Goal: Check status: Check status

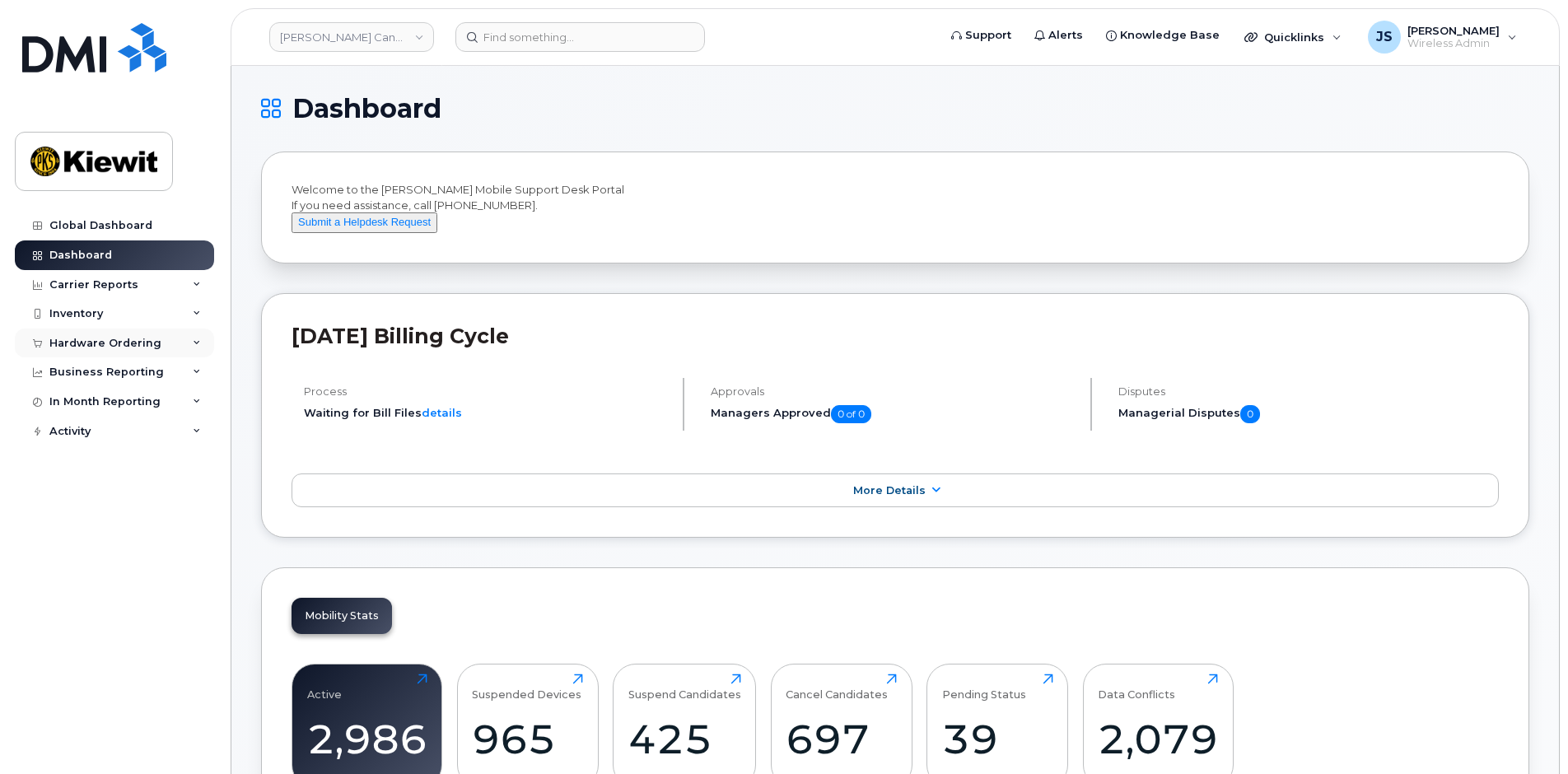
click at [91, 340] on div "Hardware Ordering" at bounding box center [105, 343] width 112 height 13
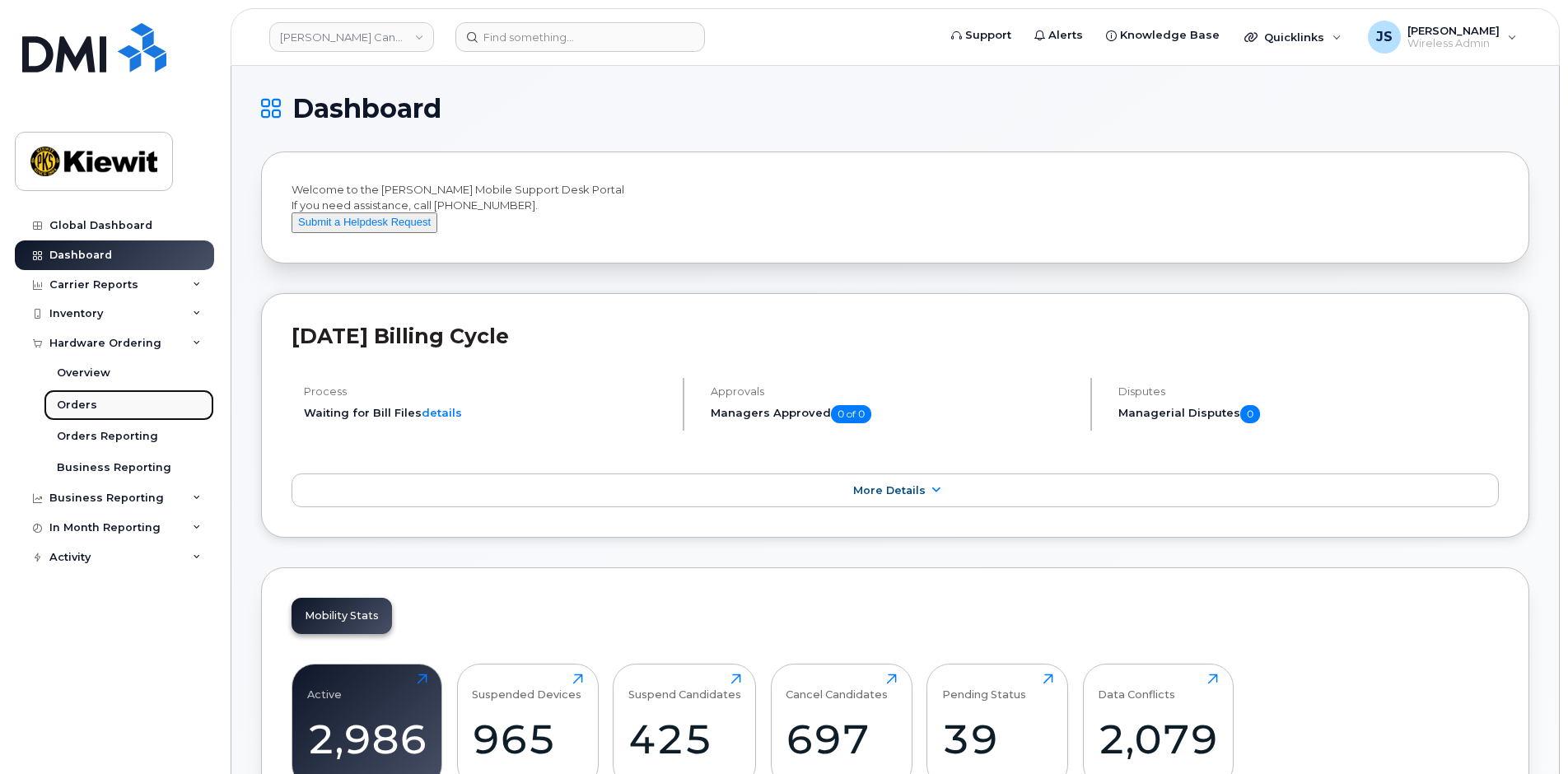
click at [87, 400] on div "Orders" at bounding box center [76, 405] width 40 height 15
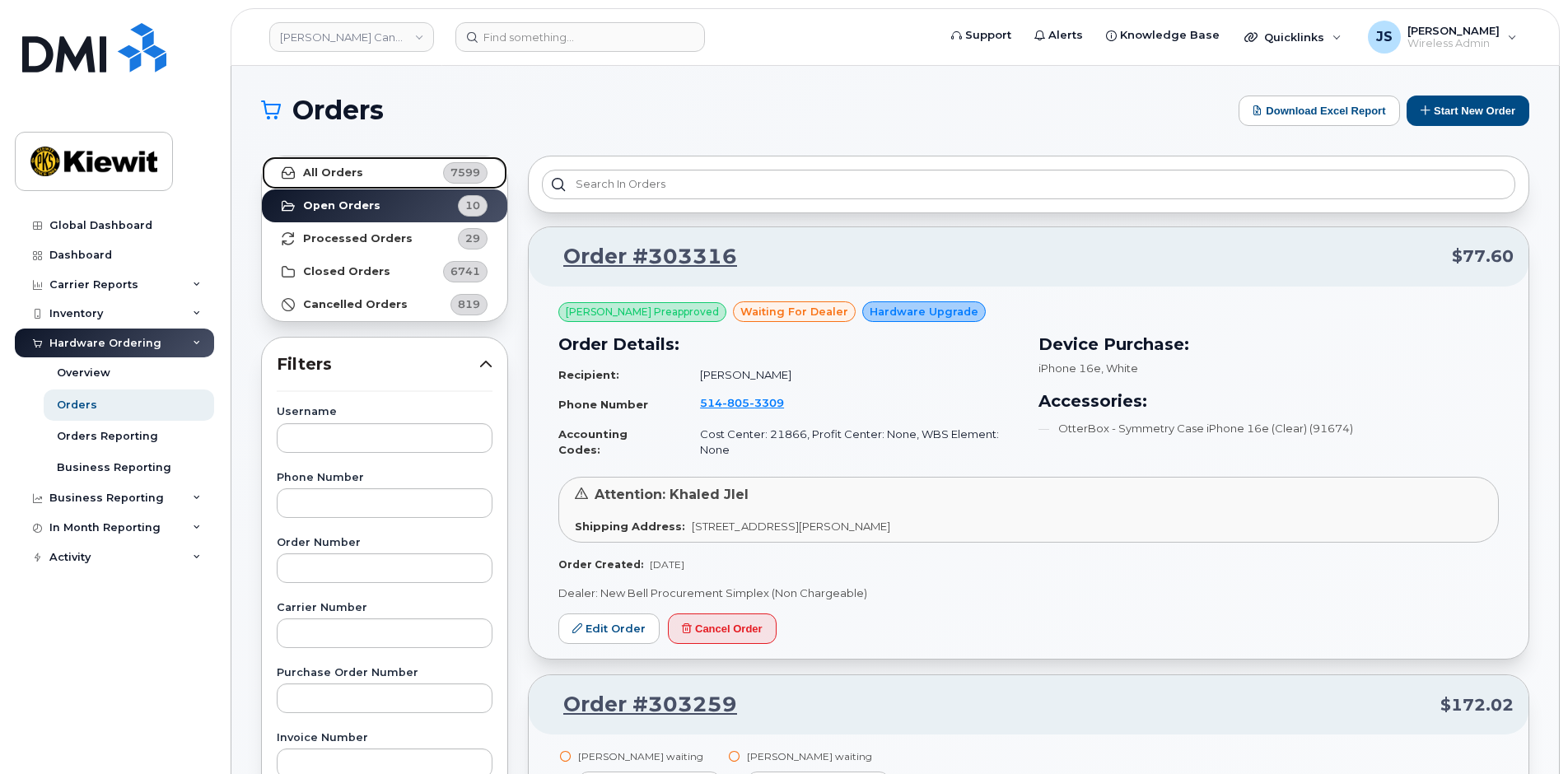
click at [334, 178] on strong "All Orders" at bounding box center [333, 172] width 61 height 13
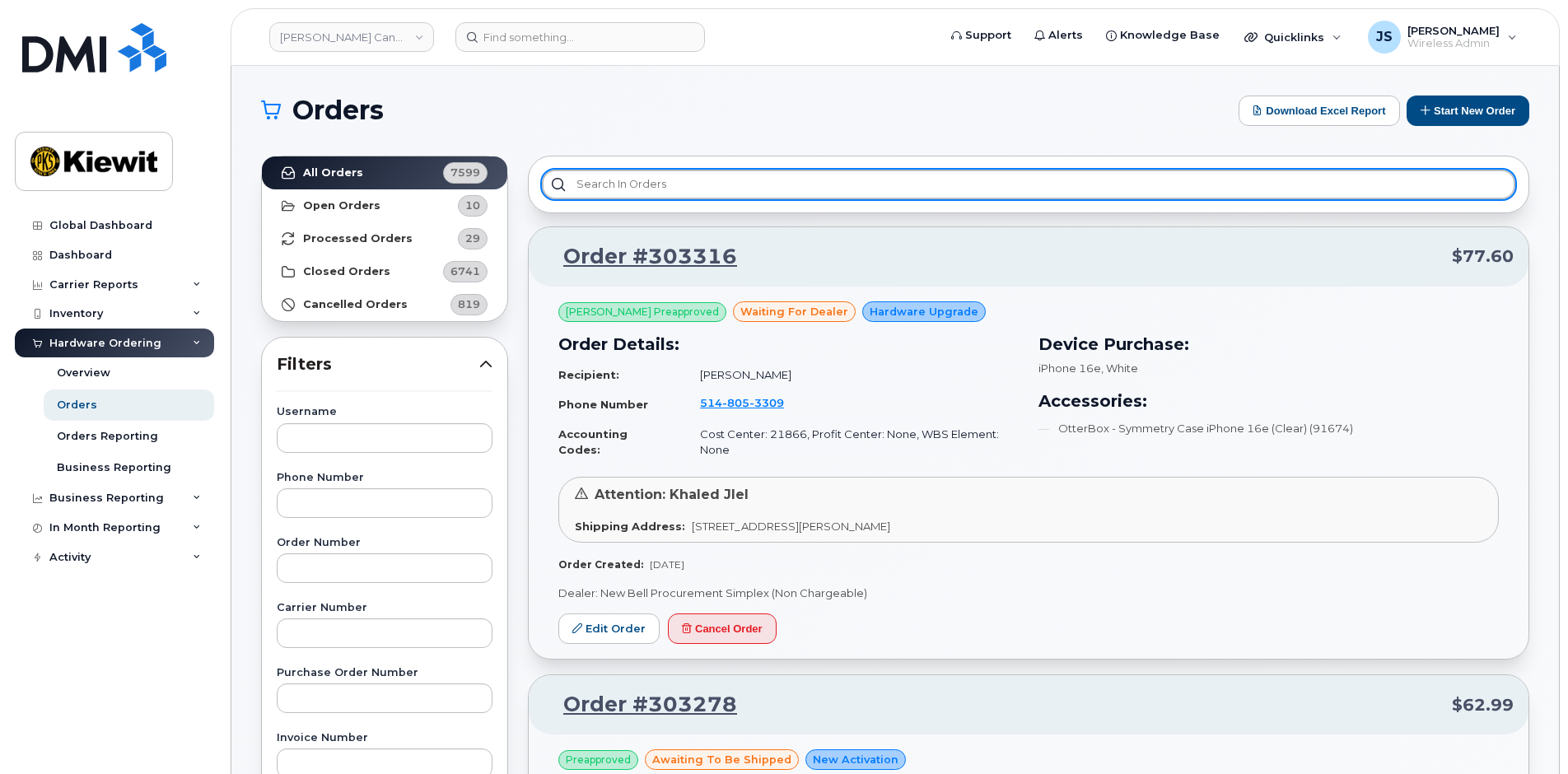
click at [809, 175] on input "text" at bounding box center [1028, 184] width 973 height 29
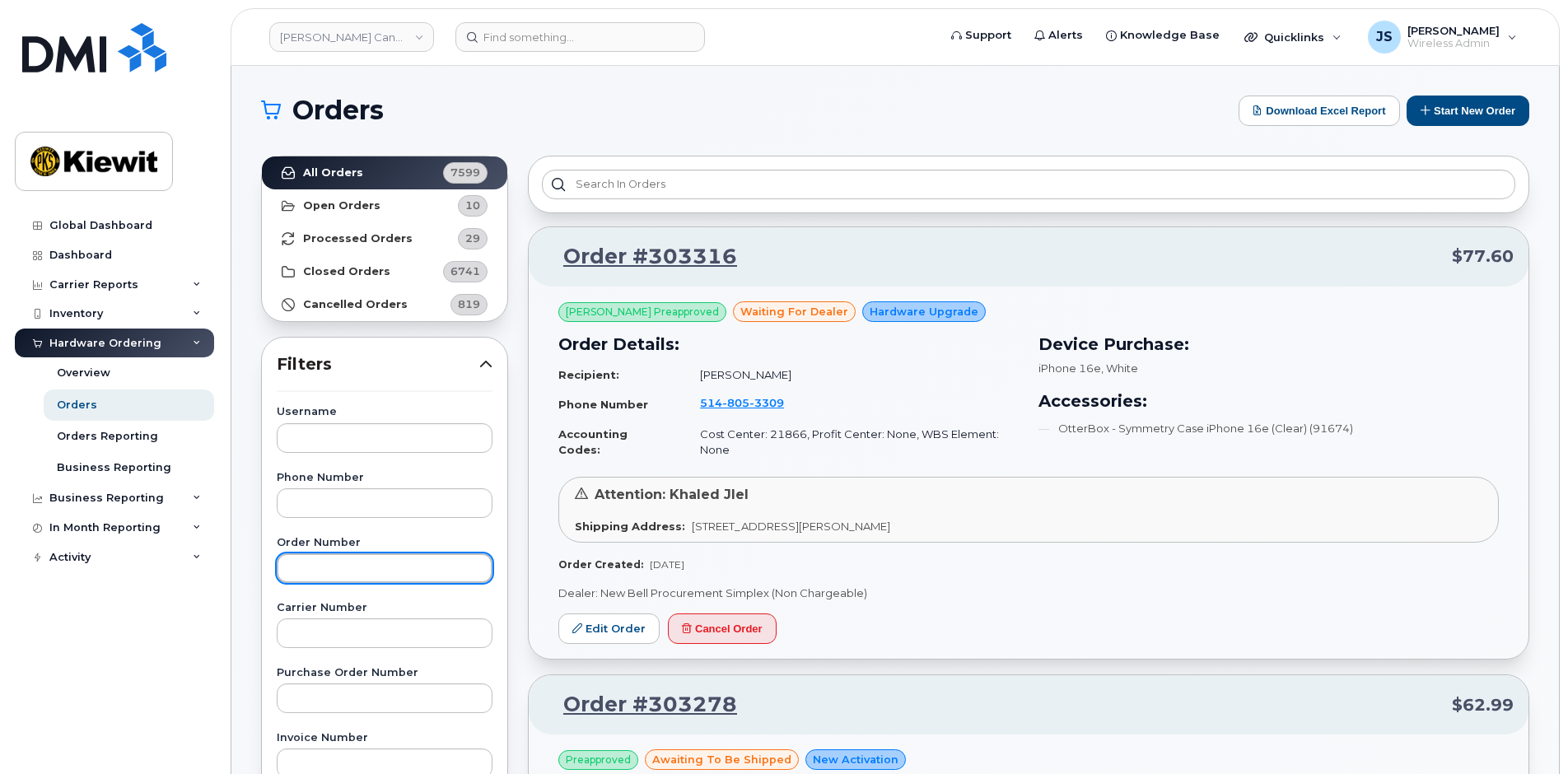
click at [311, 563] on input "text" at bounding box center [384, 568] width 216 height 29
paste input "302184"
type input "302184"
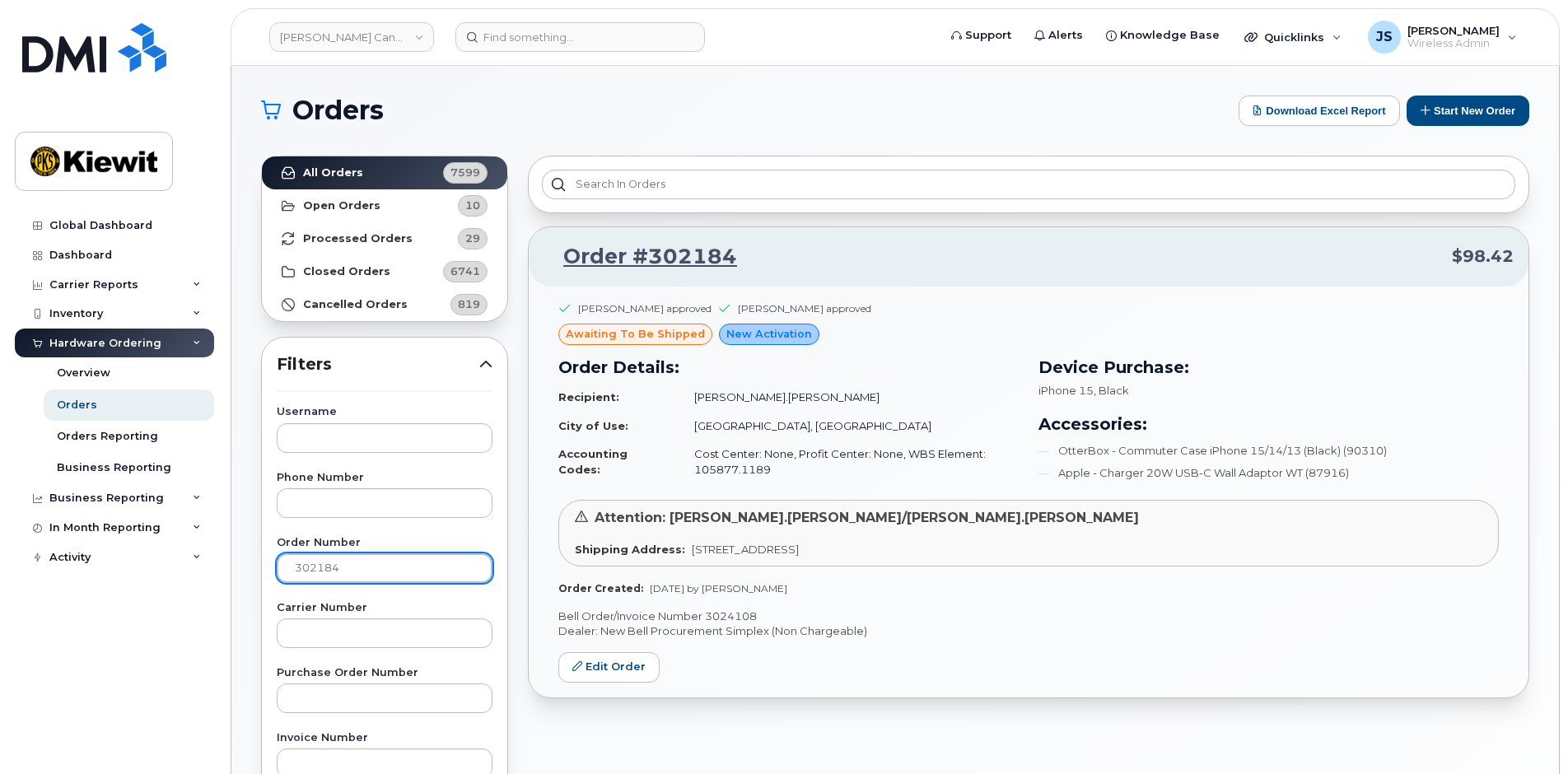
scroll to position [82, 0]
